Goal: Check status

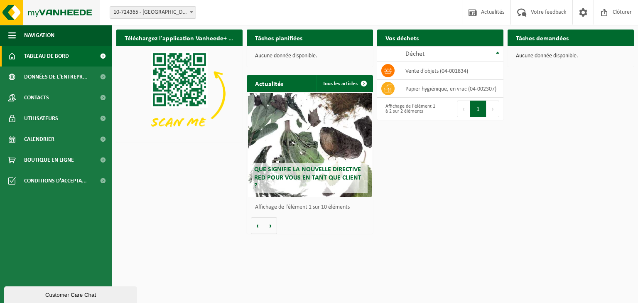
click at [43, 13] on img at bounding box center [50, 12] width 100 height 25
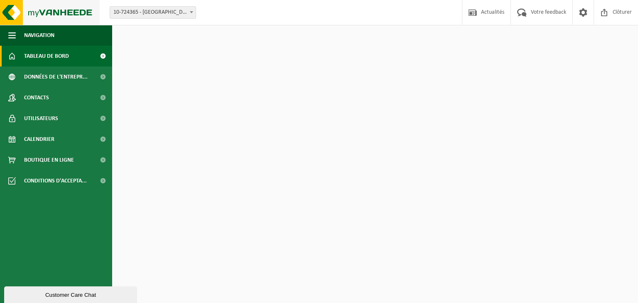
click at [8, 12] on img at bounding box center [50, 12] width 100 height 25
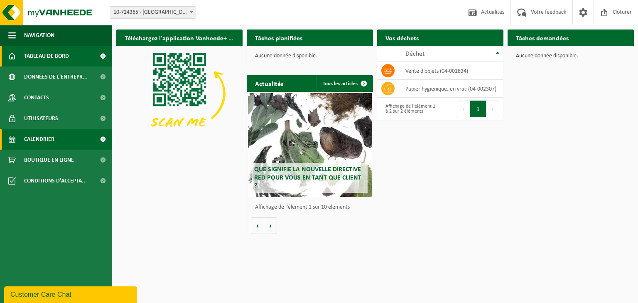
click at [44, 135] on span "Calendrier" at bounding box center [39, 139] width 30 height 21
click at [37, 131] on span "Calendrier" at bounding box center [39, 139] width 30 height 21
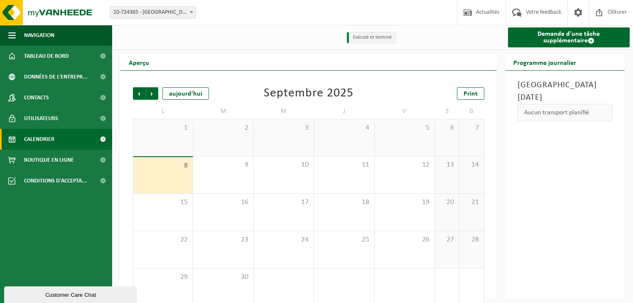
click at [192, 14] on span at bounding box center [191, 12] width 8 height 11
click at [366, 37] on li "Exécuté et terminé" at bounding box center [371, 37] width 49 height 11
click at [136, 95] on span "Précédent" at bounding box center [139, 93] width 12 height 12
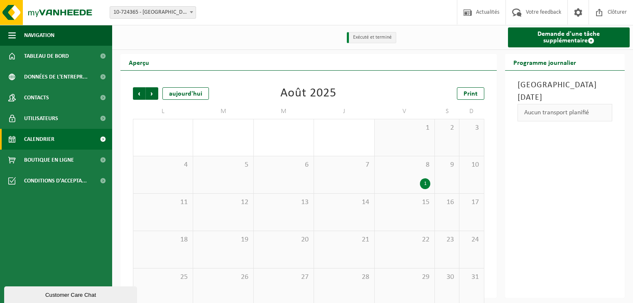
click at [427, 185] on div "1" at bounding box center [425, 183] width 10 height 11
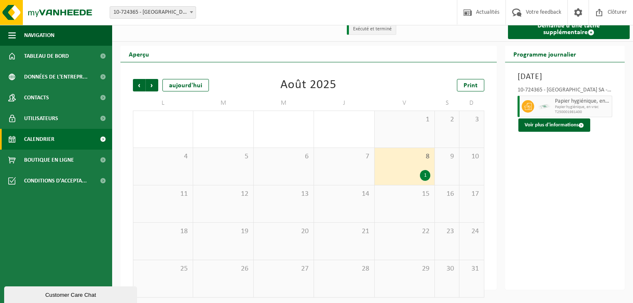
scroll to position [12, 0]
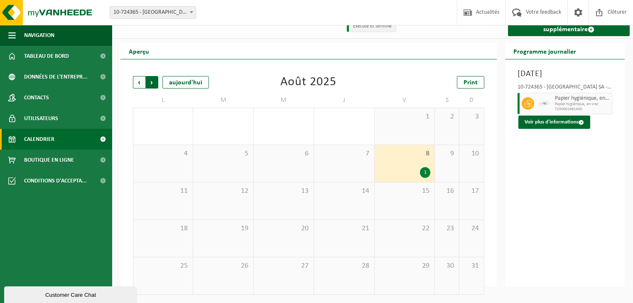
click at [140, 85] on span "Précédent" at bounding box center [139, 82] width 12 height 12
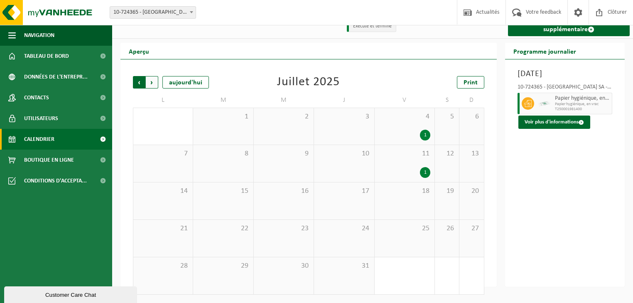
click at [151, 81] on span "Suivant" at bounding box center [152, 82] width 12 height 12
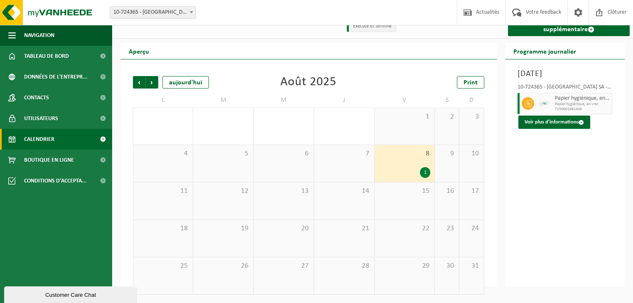
click at [151, 81] on span "Suivant" at bounding box center [152, 82] width 12 height 12
